Goal: Task Accomplishment & Management: Manage account settings

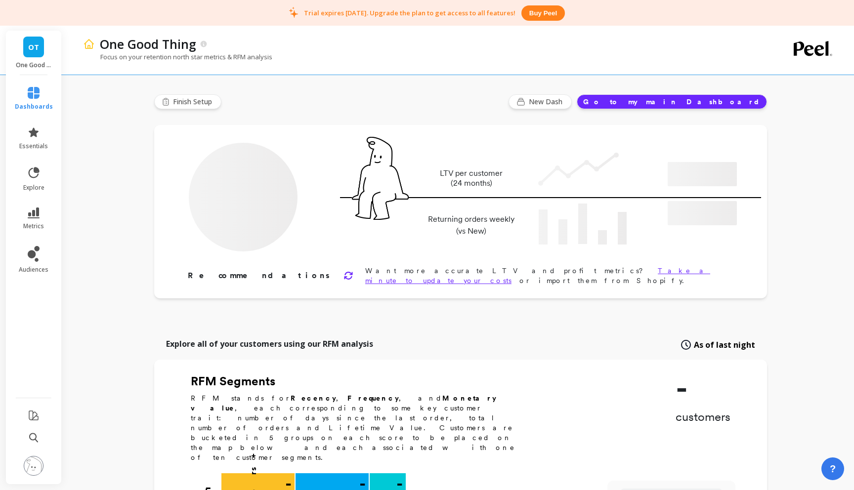
type input "Champions"
type input "1051"
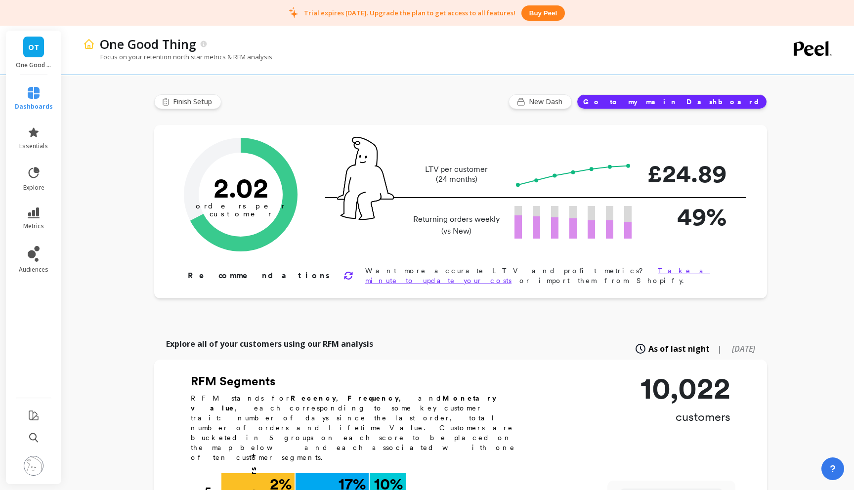
click at [25, 231] on li "metrics" at bounding box center [34, 219] width 50 height 35
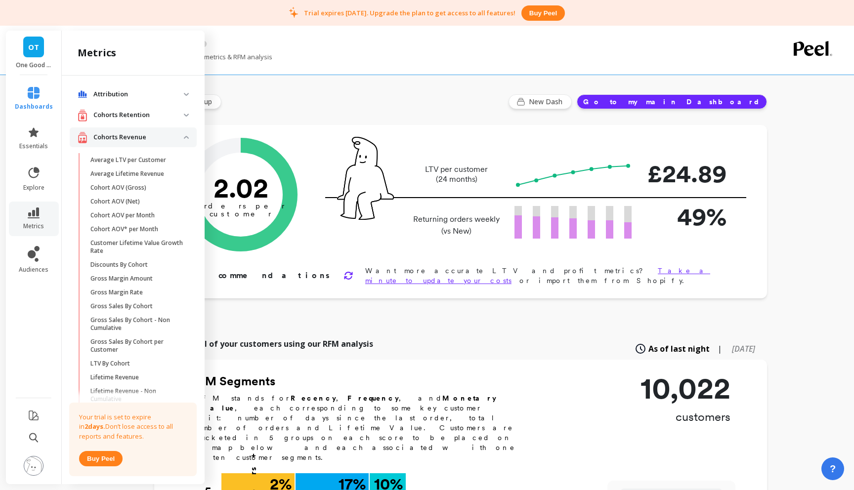
click at [148, 117] on p "Cohorts Retention" at bounding box center [138, 115] width 90 height 10
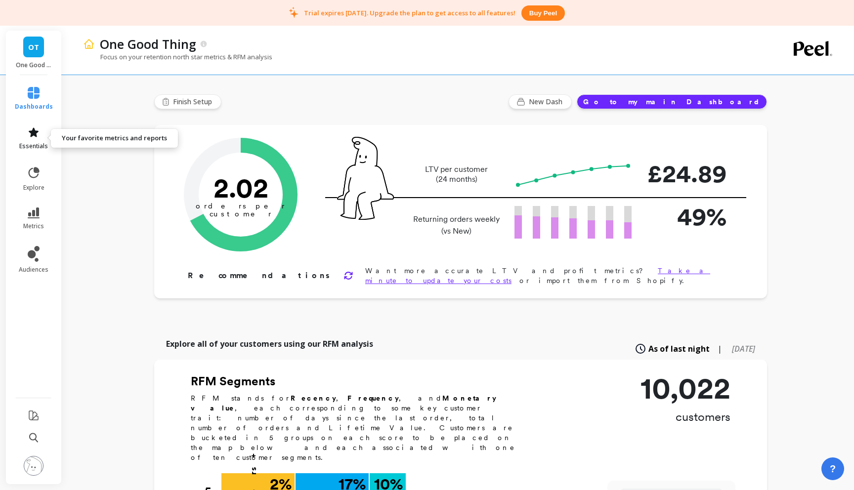
click at [28, 135] on icon at bounding box center [34, 132] width 12 height 12
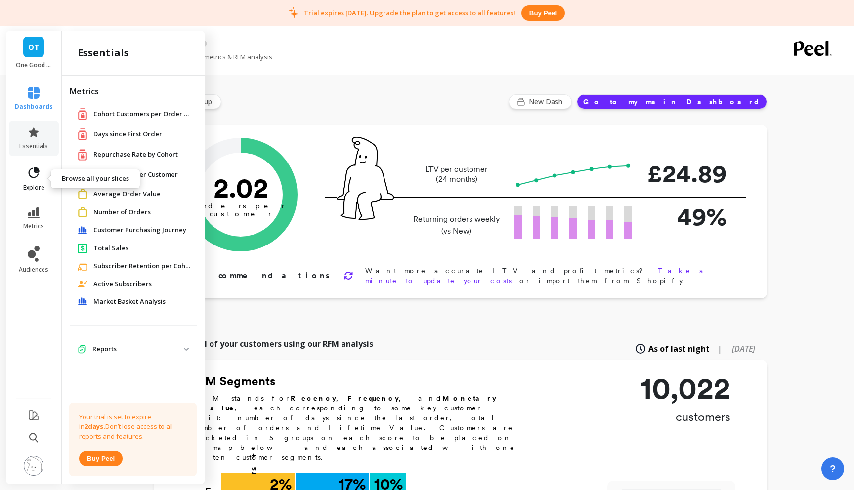
click at [40, 175] on icon at bounding box center [34, 173] width 14 height 14
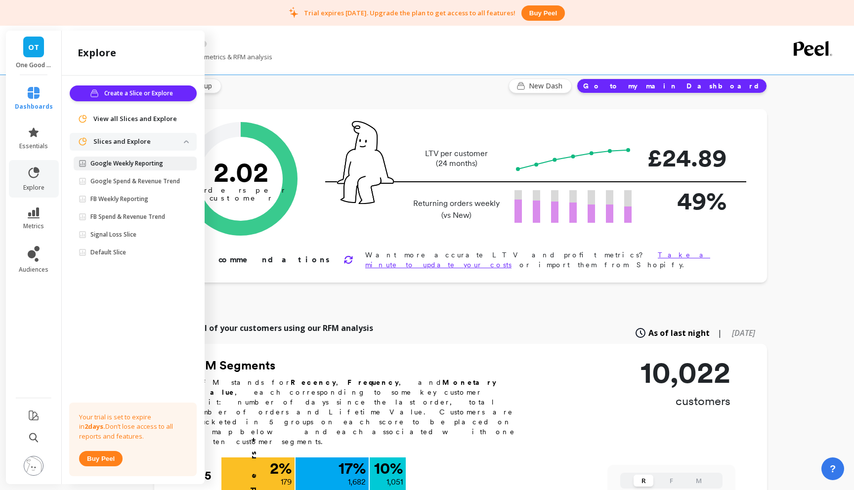
scroll to position [17, 0]
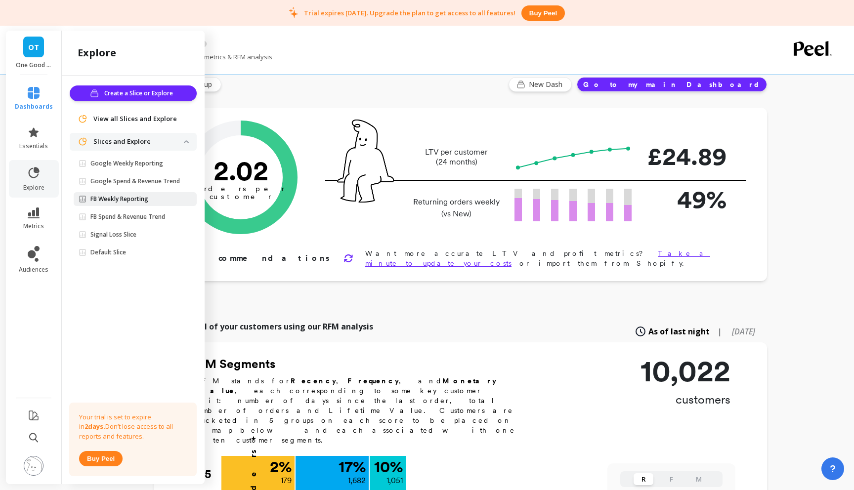
click at [134, 203] on link "FB Weekly Reporting" at bounding box center [135, 199] width 123 height 14
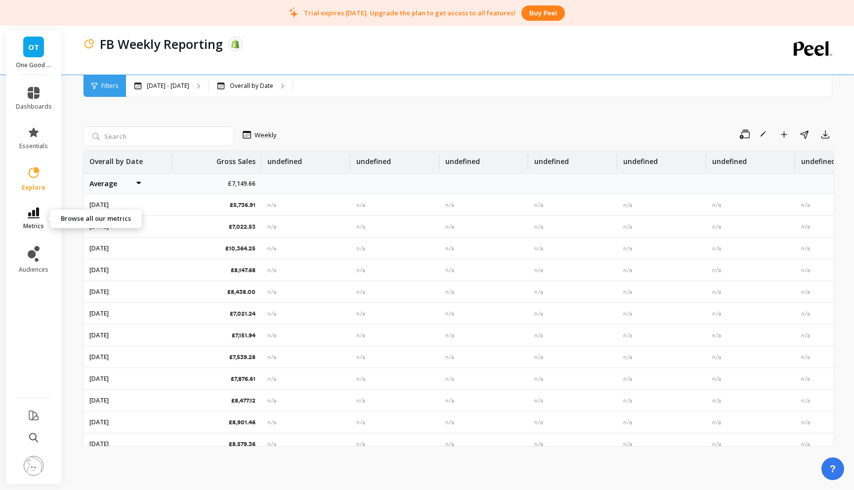
click at [32, 216] on icon at bounding box center [34, 212] width 12 height 11
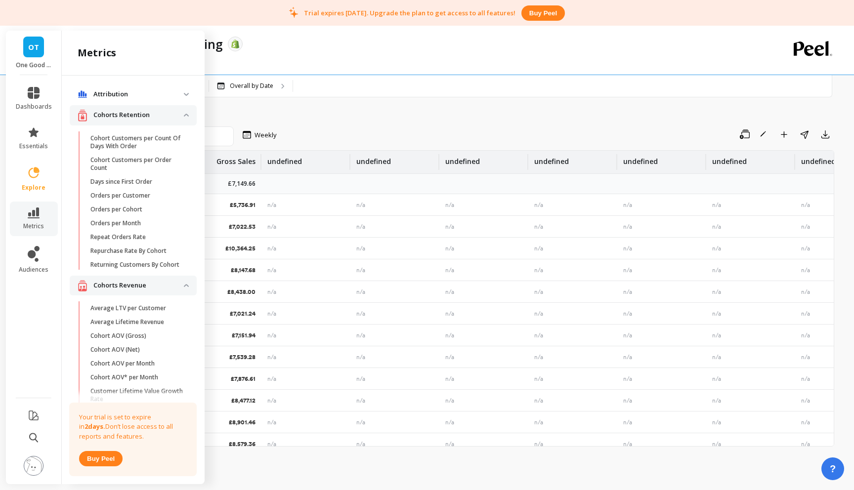
click at [406, 91] on div "Mar 1 - Aug 17 Overall by Date" at bounding box center [481, 86] width 710 height 22
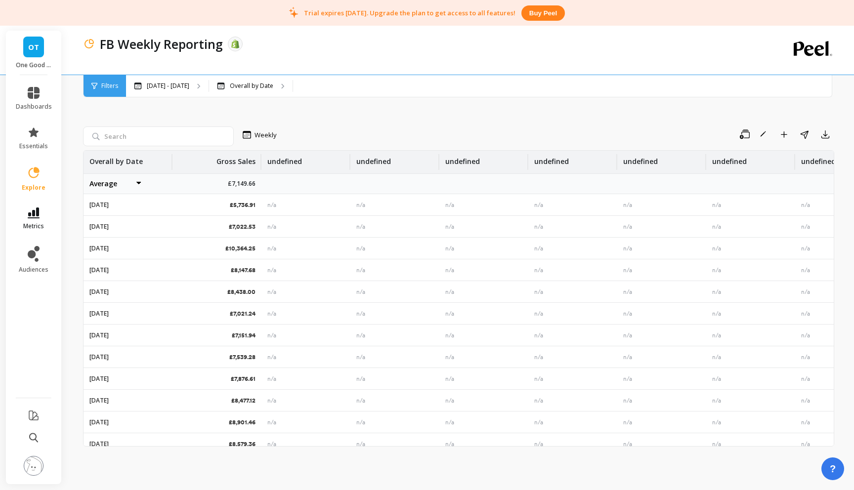
click at [34, 208] on icon at bounding box center [34, 212] width 12 height 11
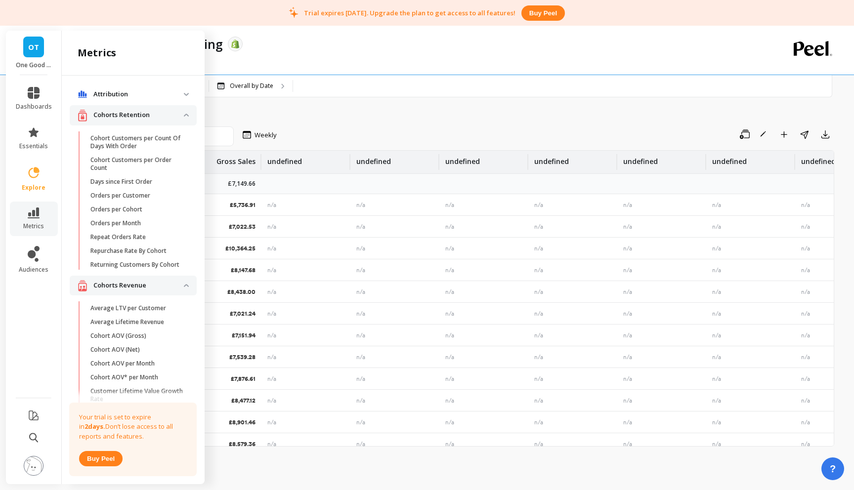
click at [162, 102] on span "Attribution" at bounding box center [133, 94] width 127 height 18
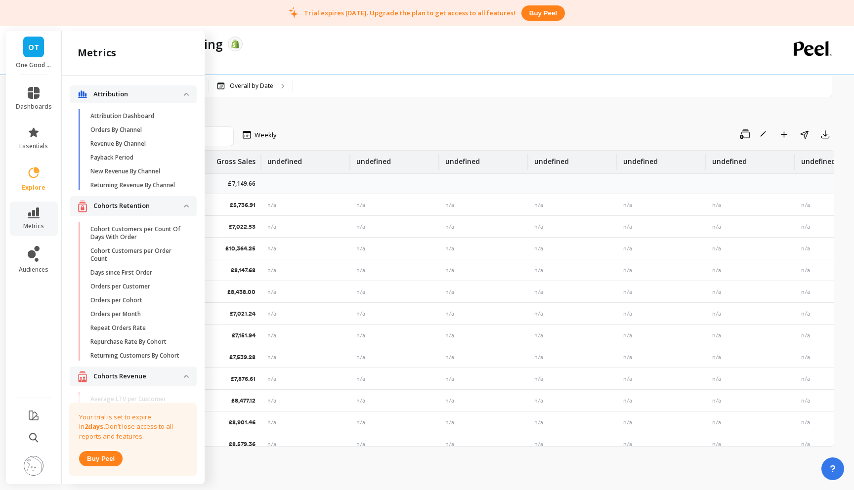
click at [149, 100] on span "Attribution" at bounding box center [133, 94] width 127 height 18
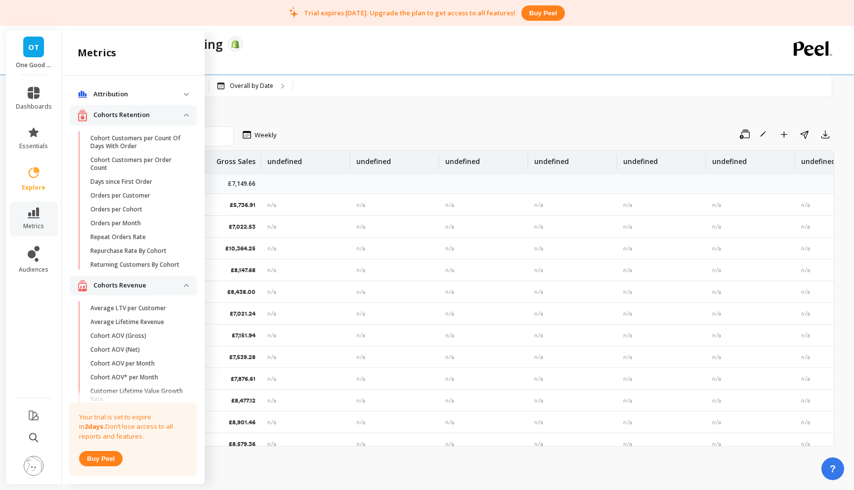
click at [149, 100] on span "Attribution" at bounding box center [133, 94] width 127 height 18
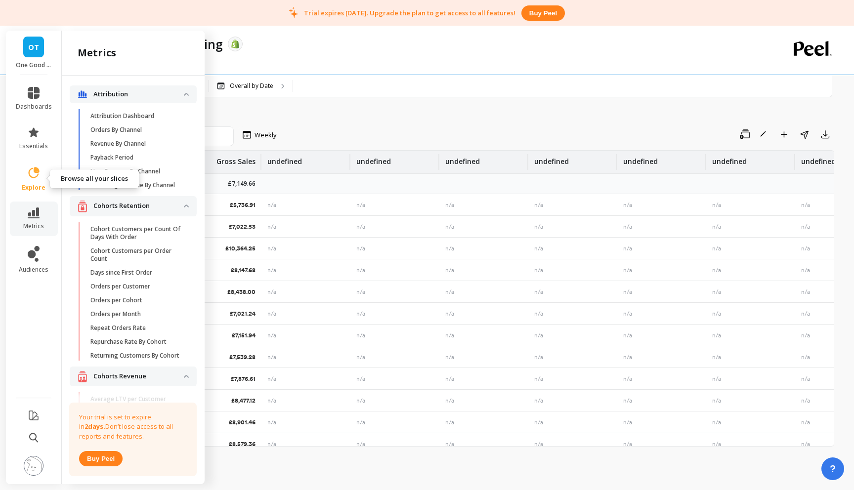
click at [34, 178] on icon at bounding box center [34, 173] width 14 height 14
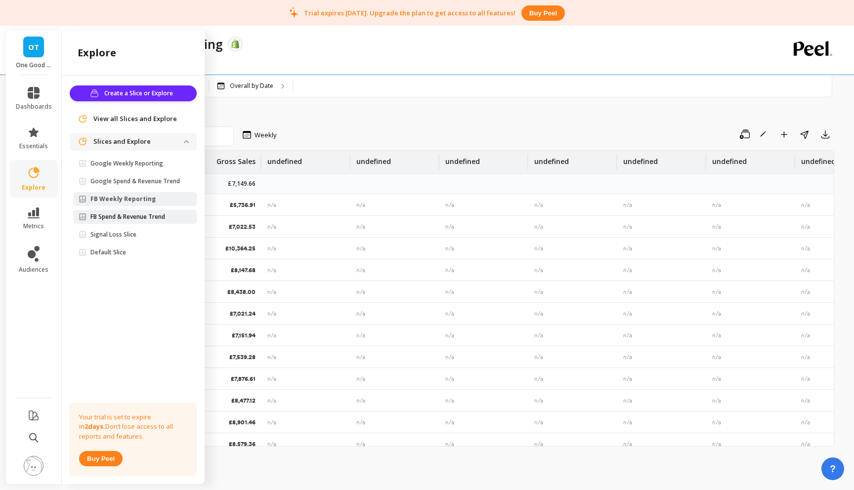
click at [114, 220] on p "FB Spend & Revenue Trend" at bounding box center [127, 217] width 75 height 8
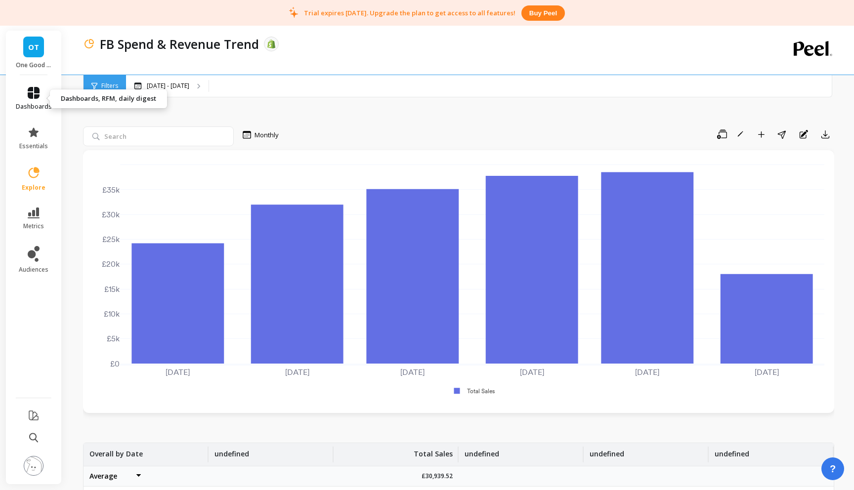
click at [17, 90] on link "dashboards" at bounding box center [34, 99] width 36 height 24
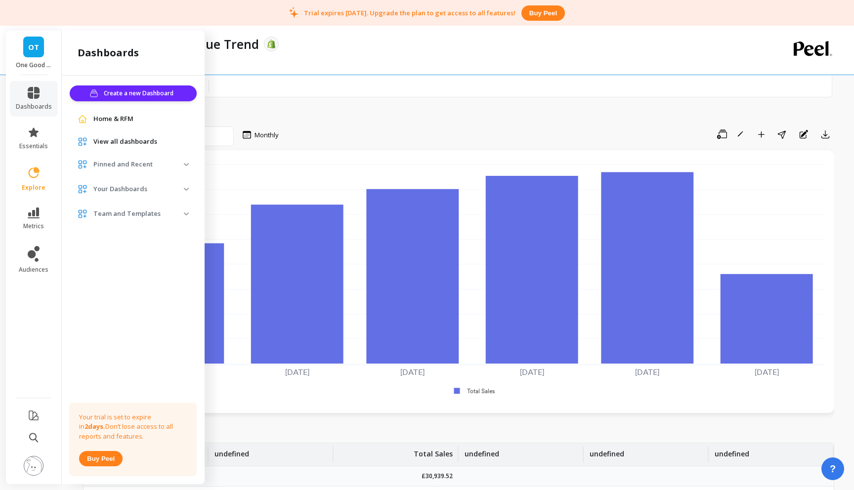
click at [31, 164] on li "explore" at bounding box center [34, 179] width 48 height 38
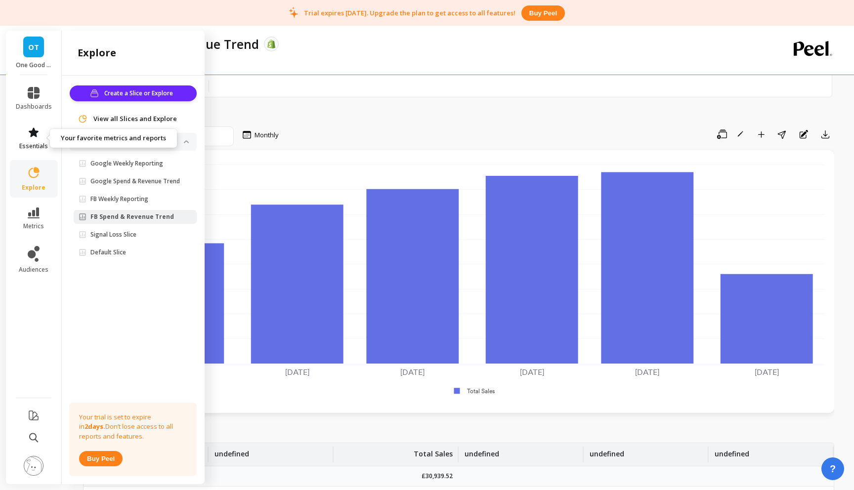
click at [31, 135] on icon at bounding box center [34, 131] width 10 height 9
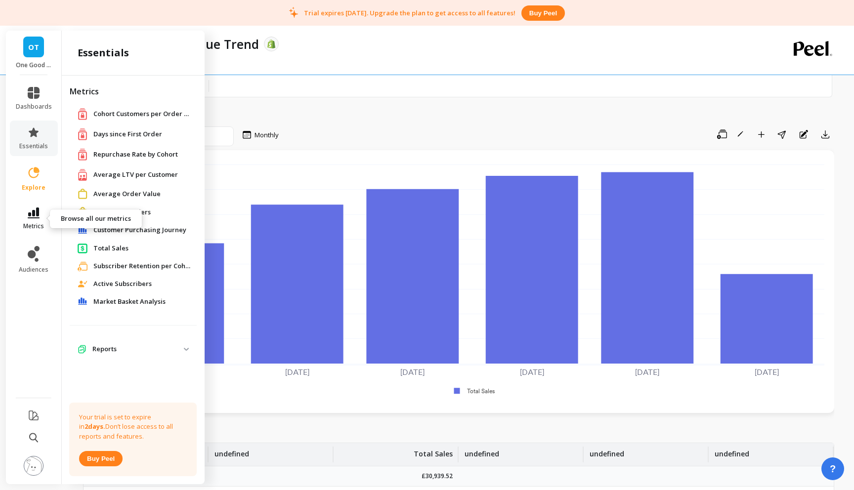
click at [32, 213] on icon at bounding box center [34, 212] width 12 height 11
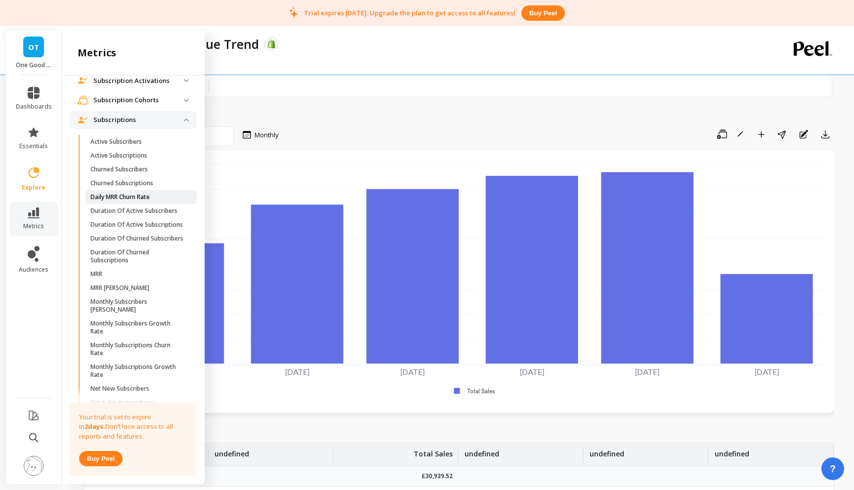
scroll to position [928, 0]
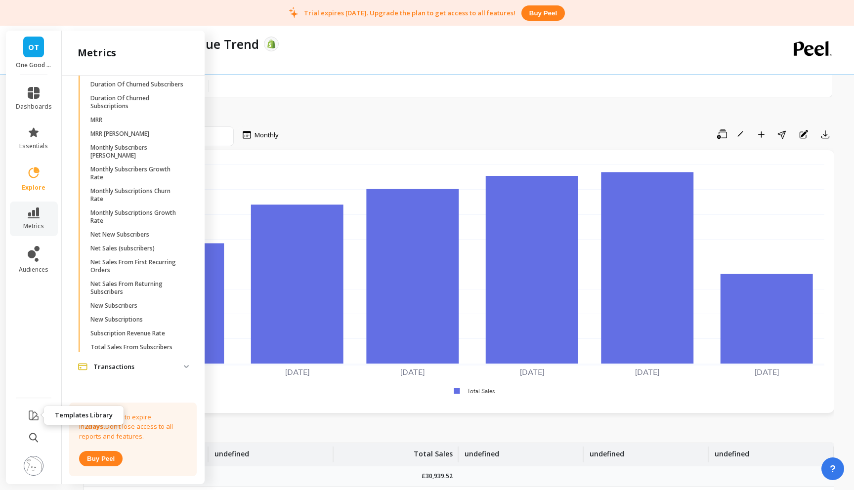
click at [32, 416] on icon at bounding box center [34, 415] width 12 height 12
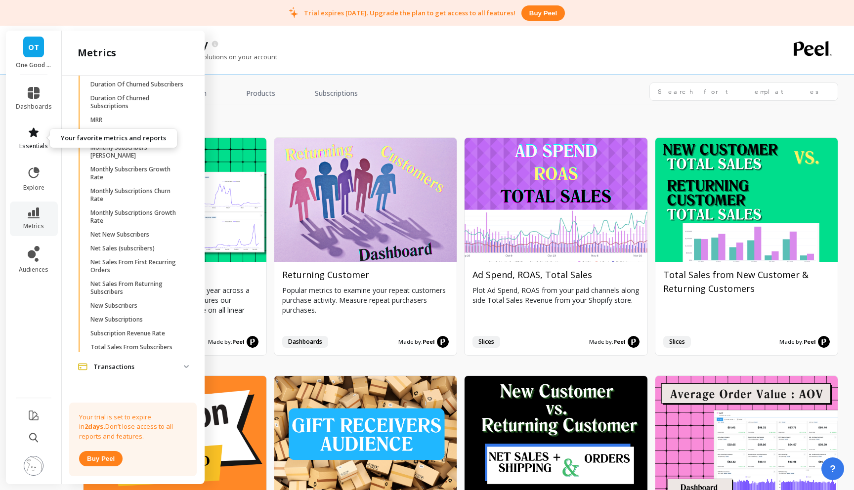
click at [25, 148] on span "essentials" at bounding box center [33, 146] width 29 height 8
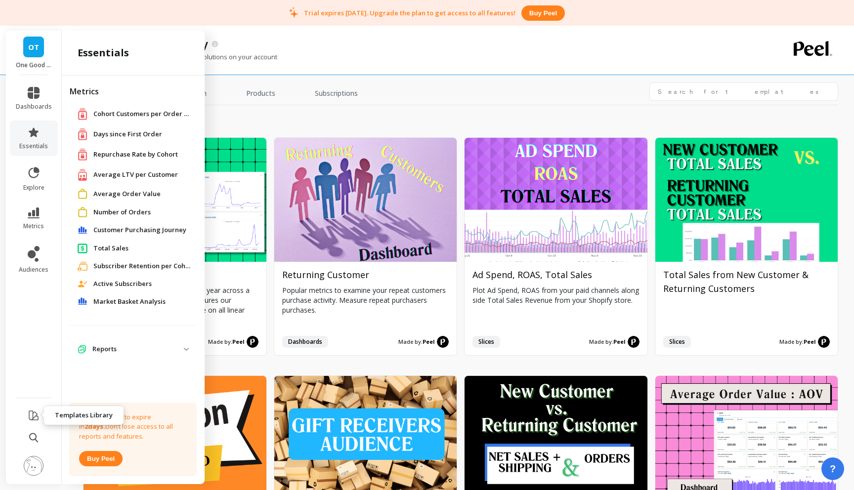
click at [37, 412] on icon at bounding box center [33, 415] width 9 height 9
click at [31, 466] on img at bounding box center [34, 466] width 20 height 20
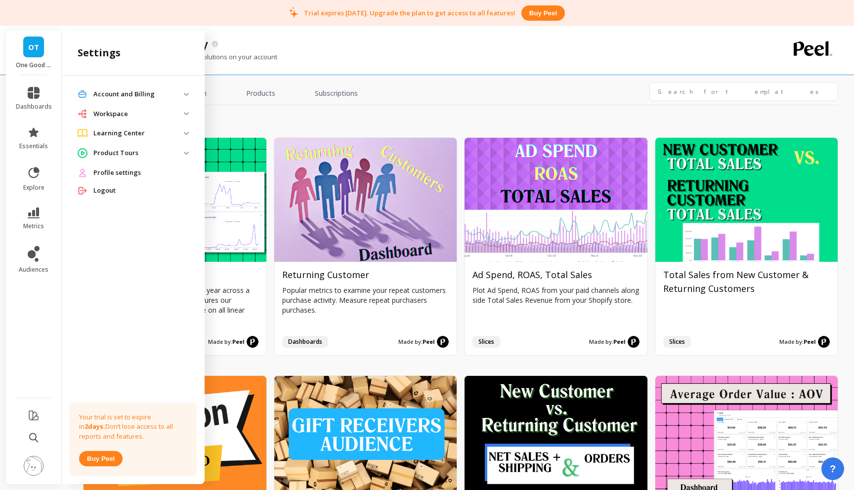
click at [31, 466] on img at bounding box center [34, 466] width 20 height 20
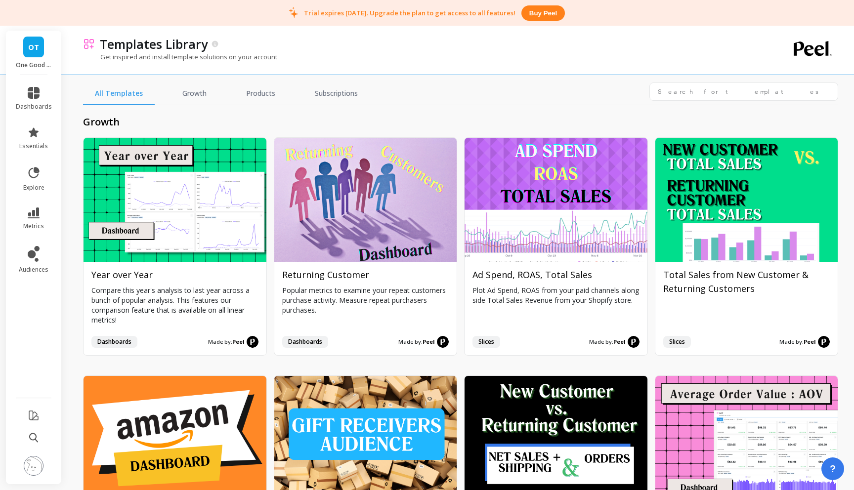
click at [31, 466] on img at bounding box center [34, 466] width 20 height 20
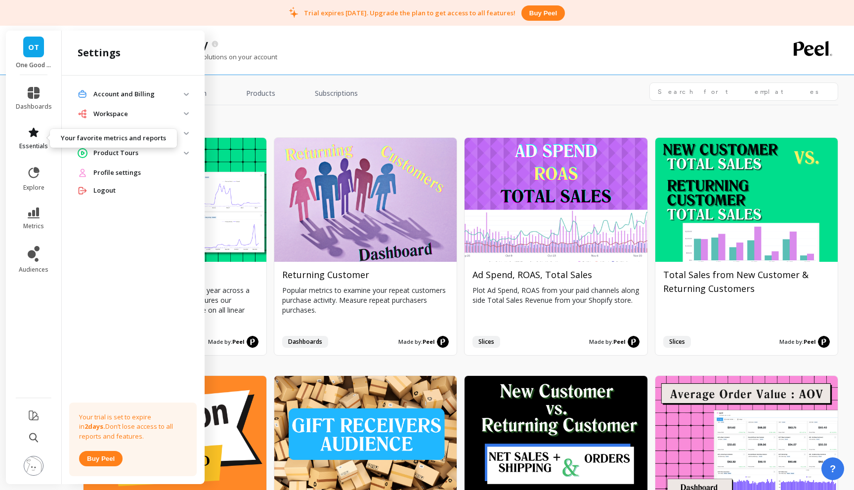
click at [35, 138] on icon at bounding box center [34, 132] width 12 height 12
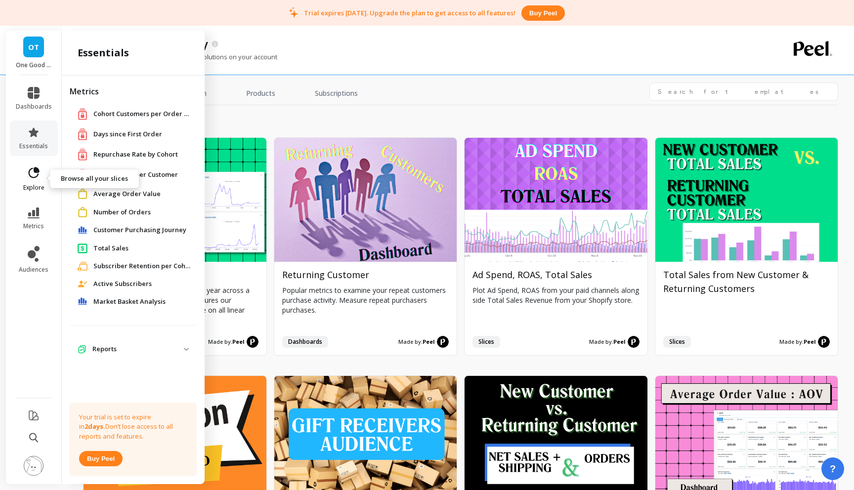
click at [35, 176] on icon at bounding box center [34, 173] width 14 height 14
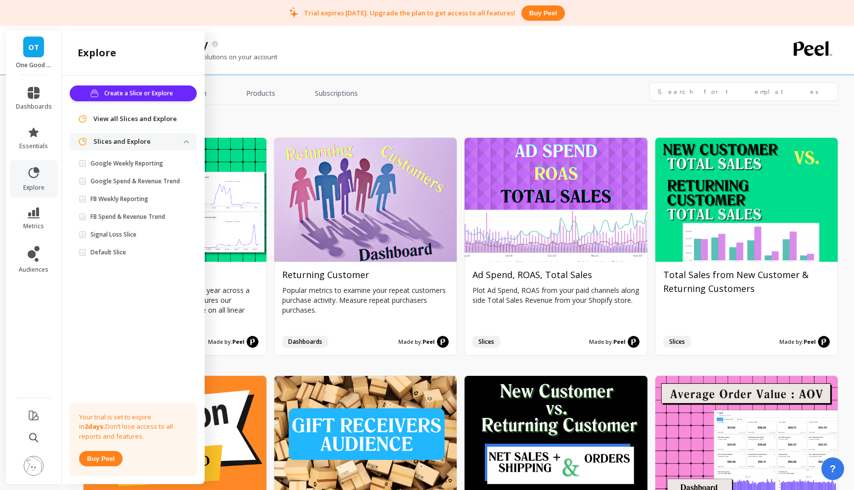
click at [35, 203] on li "metrics" at bounding box center [34, 219] width 48 height 35
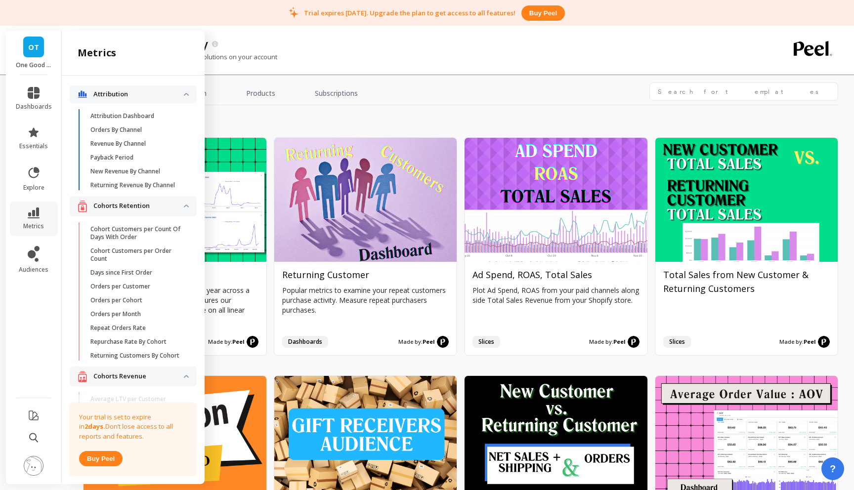
scroll to position [928, 0]
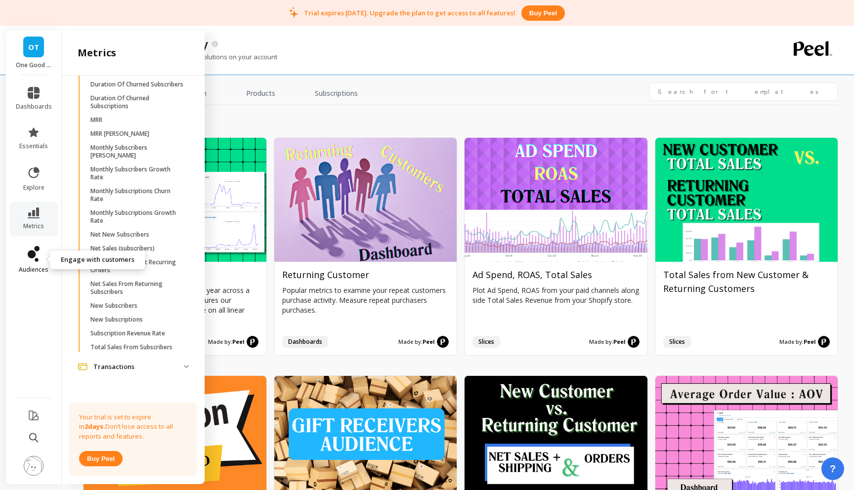
click at [30, 259] on icon at bounding box center [34, 254] width 12 height 16
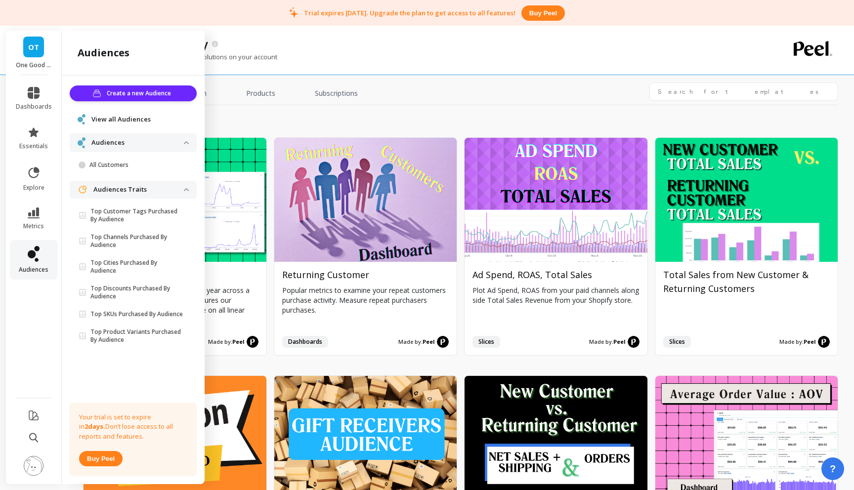
scroll to position [0, 0]
click at [31, 39] on link "OT" at bounding box center [33, 47] width 21 height 21
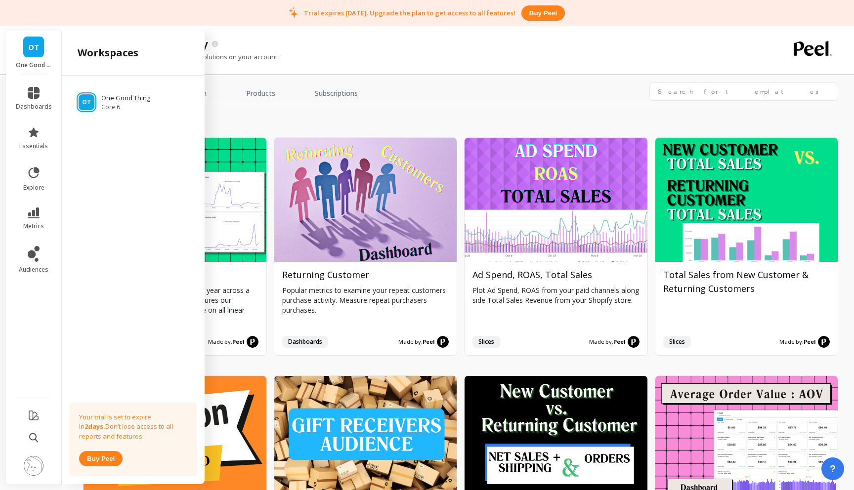
click at [397, 0] on div "Trial expires in 2 days. Upgrade the plan to get access to all features! Buy pe…" at bounding box center [427, 13] width 854 height 26
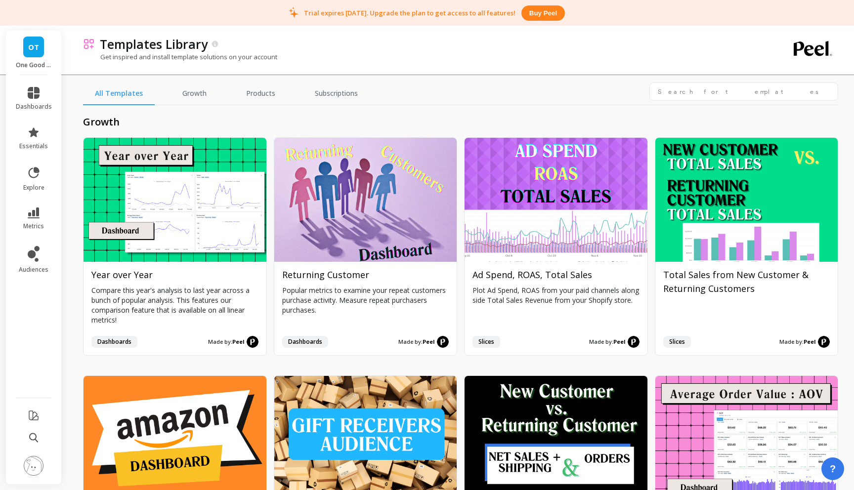
click at [37, 450] on li at bounding box center [34, 466] width 56 height 35
click at [37, 444] on button at bounding box center [33, 438] width 9 height 21
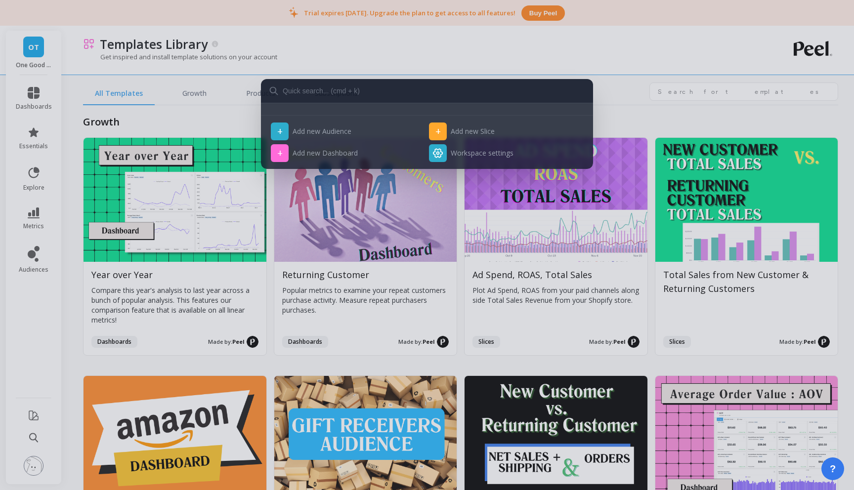
click at [37, 404] on div "+ Add new Audience + Add new Slice + Add new Dashboard Workspace settings" at bounding box center [427, 245] width 854 height 490
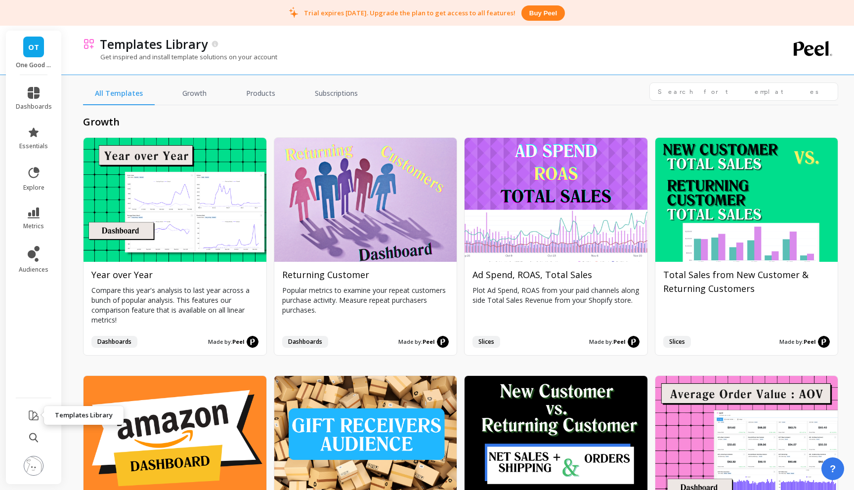
click at [33, 415] on icon at bounding box center [33, 415] width 9 height 9
click at [34, 470] on img at bounding box center [34, 466] width 20 height 20
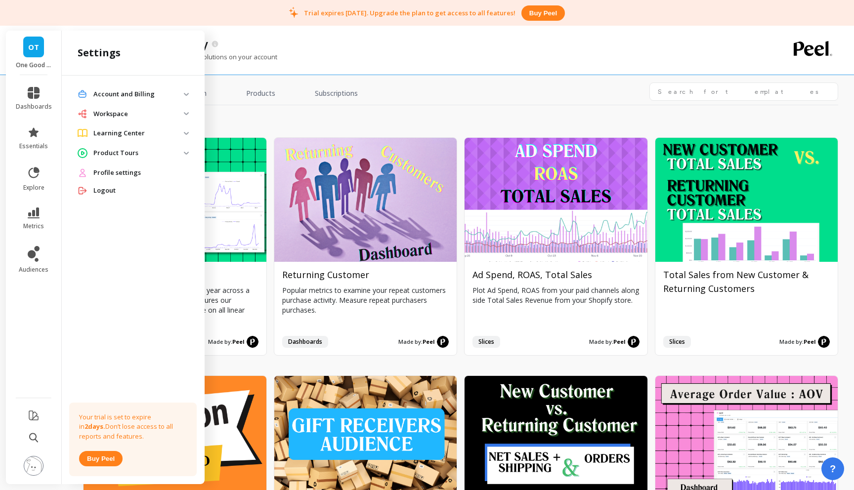
click at [185, 112] on img at bounding box center [186, 113] width 5 height 3
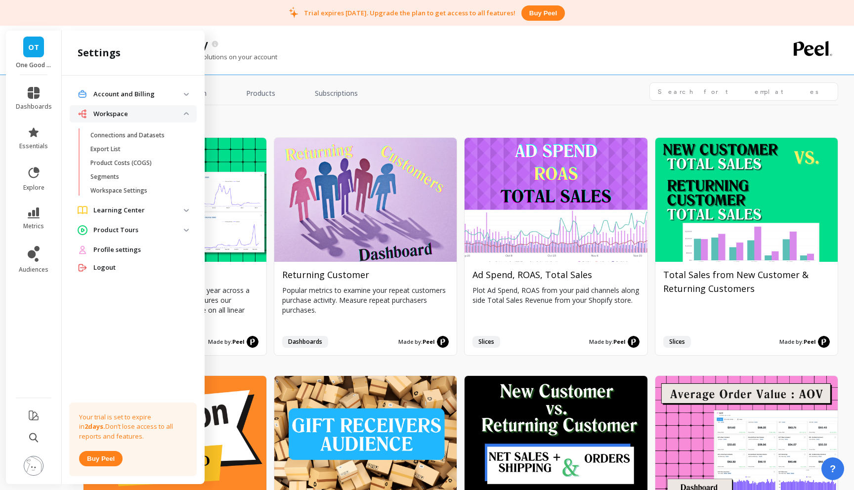
click at [185, 113] on img at bounding box center [186, 113] width 5 height 3
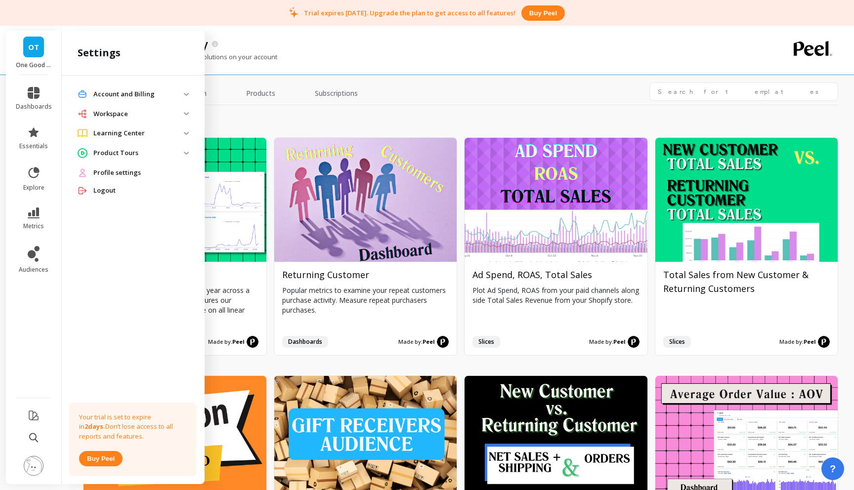
click at [186, 152] on img at bounding box center [186, 153] width 5 height 3
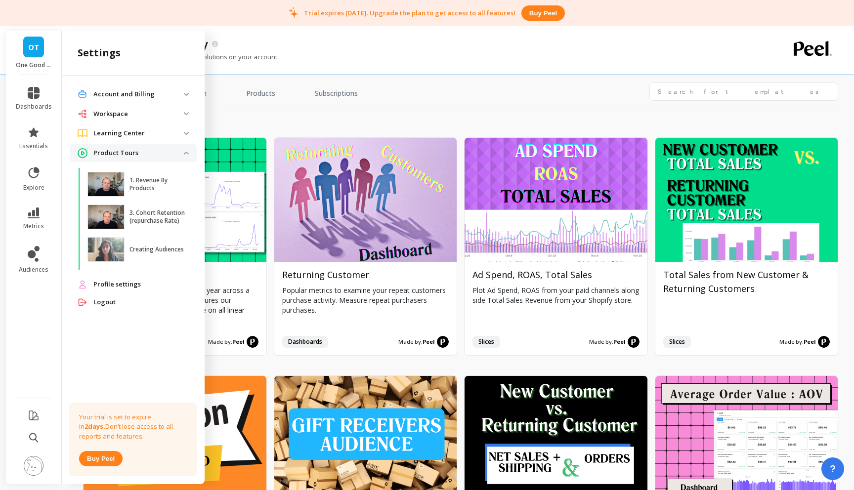
click at [184, 91] on Billing "Account and Billing" at bounding box center [133, 94] width 127 height 18
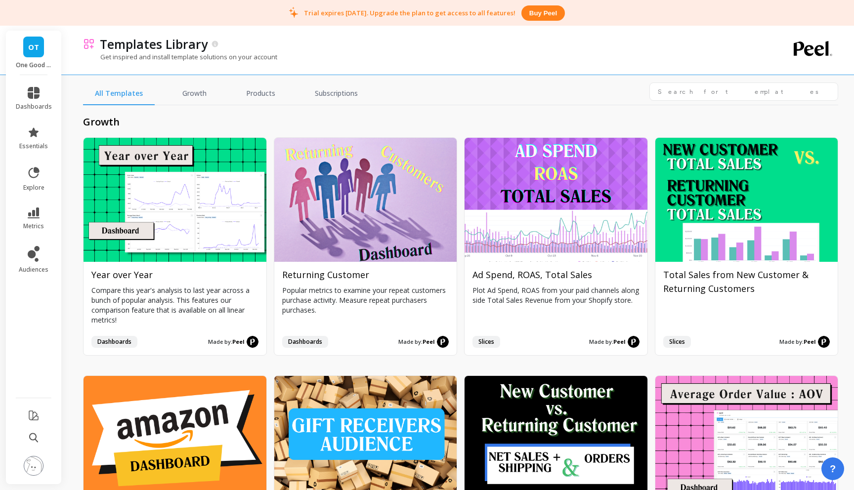
click at [458, 74] on div "Templates Library Get inspired and install template solutions on your account" at bounding box center [418, 50] width 670 height 49
click at [417, 107] on div "growth Install Year over Year Compare this year's analysis to last year across …" at bounding box center [460, 310] width 755 height 410
click at [34, 56] on link "OT" at bounding box center [33, 47] width 21 height 21
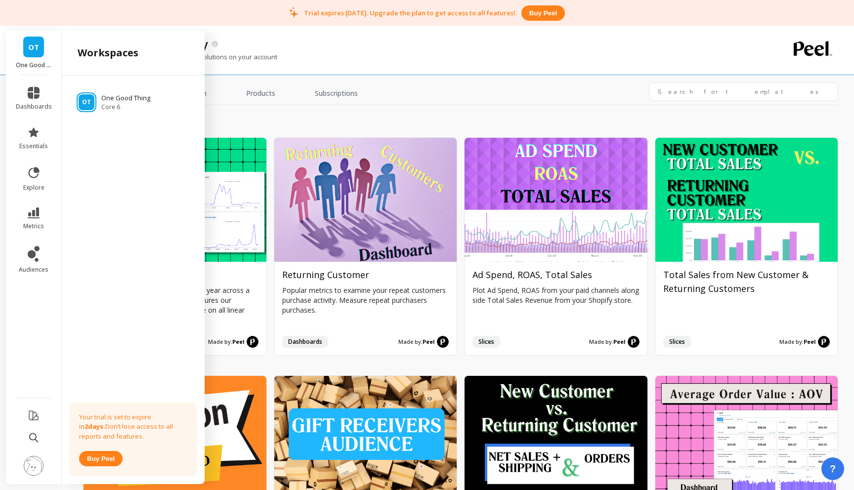
click at [556, 59] on div "Get inspired and install template solutions on your account" at bounding box center [418, 61] width 670 height 19
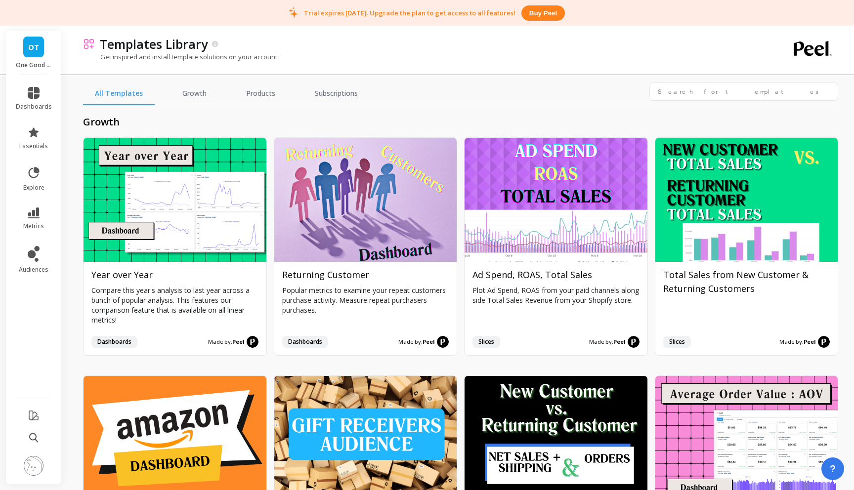
click at [31, 465] on img at bounding box center [34, 466] width 20 height 20
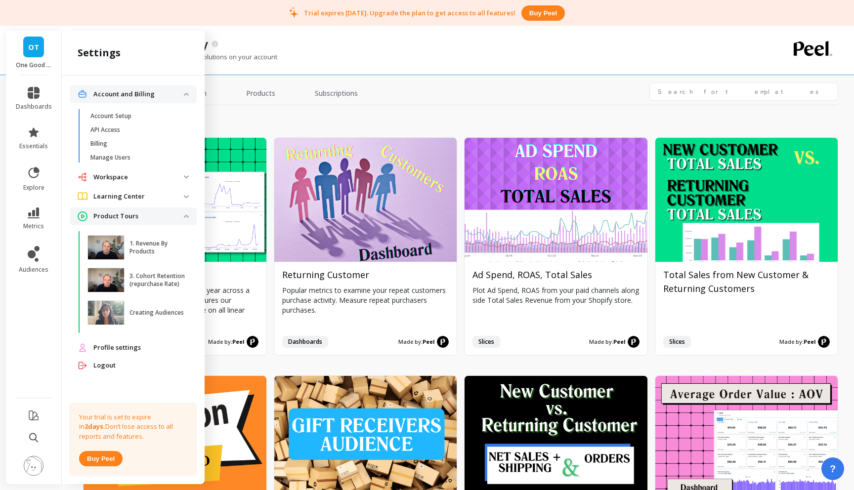
click at [121, 349] on span "Profile settings" at bounding box center [116, 348] width 47 height 10
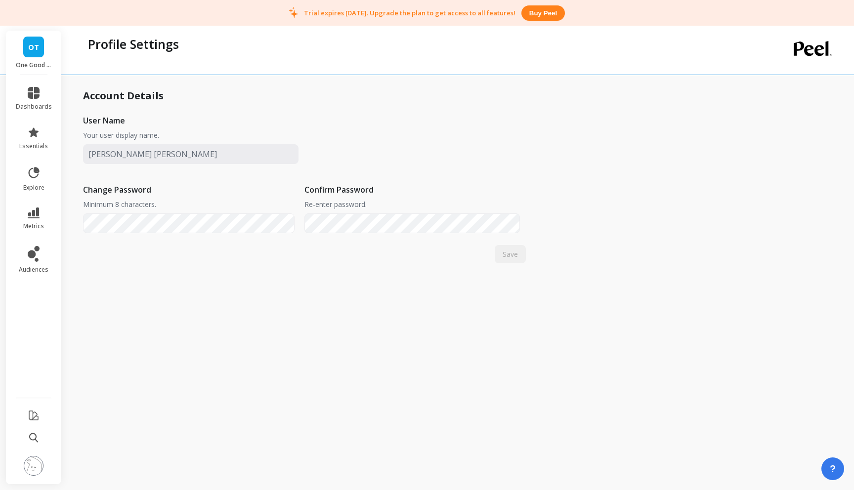
click at [30, 464] on img at bounding box center [34, 466] width 20 height 20
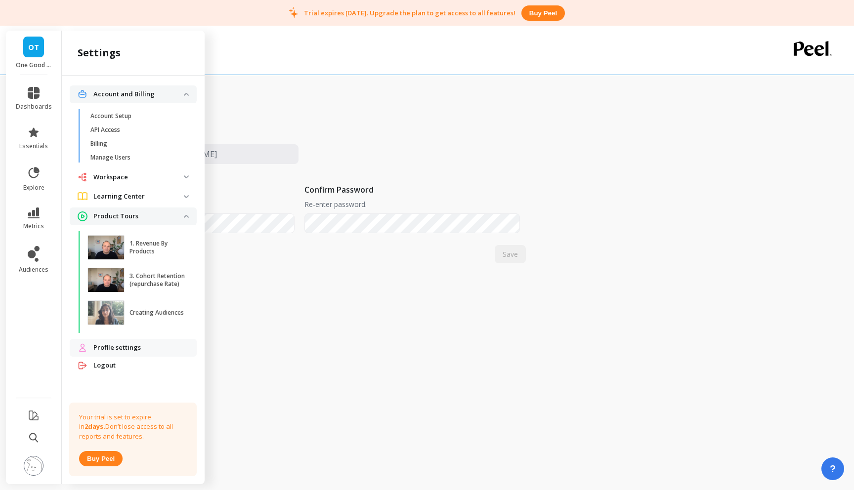
click at [181, 179] on p "Workspace" at bounding box center [138, 177] width 90 height 10
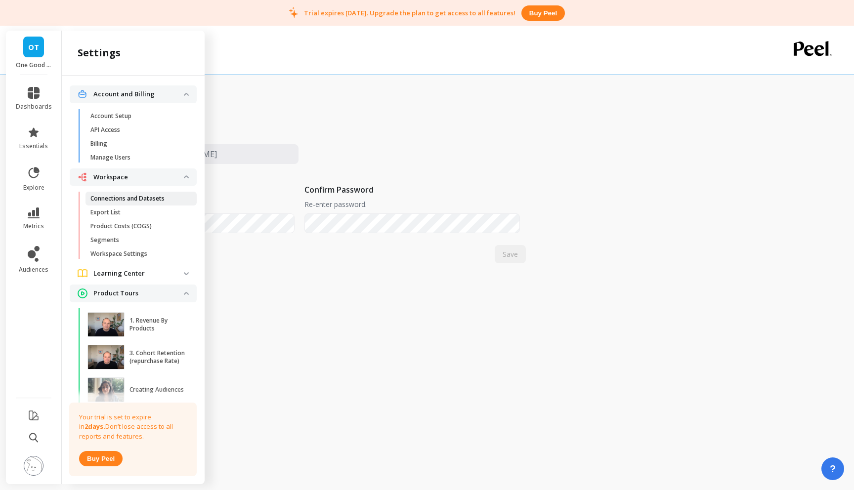
click at [148, 197] on p "Connections and Datasets" at bounding box center [127, 199] width 74 height 8
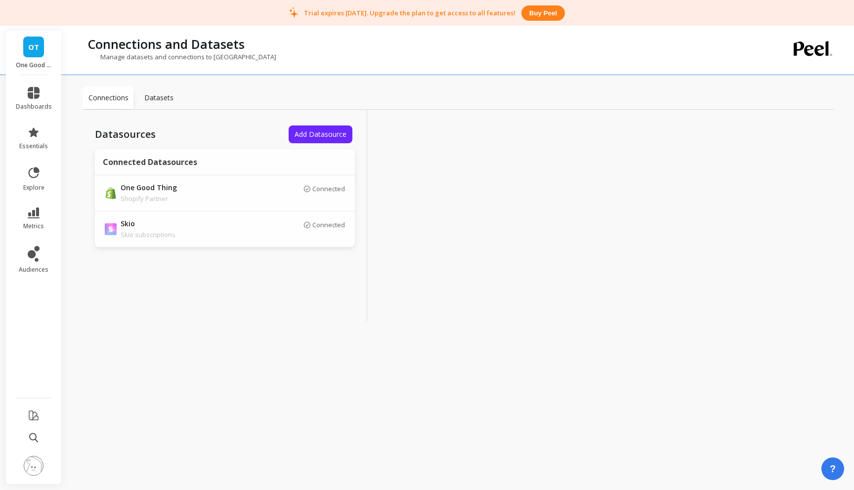
click at [161, 98] on p "Datasets" at bounding box center [158, 98] width 29 height 10
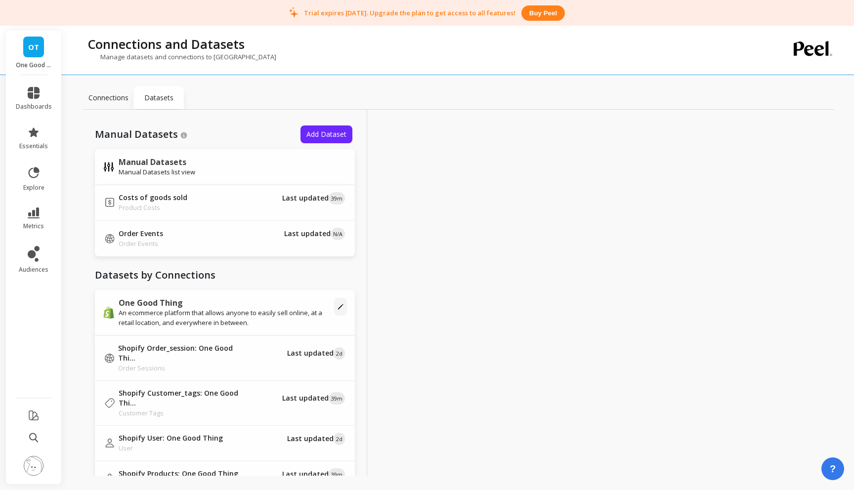
click at [113, 104] on div "Connections" at bounding box center [108, 97] width 50 height 23
